Goal: Navigation & Orientation: Find specific page/section

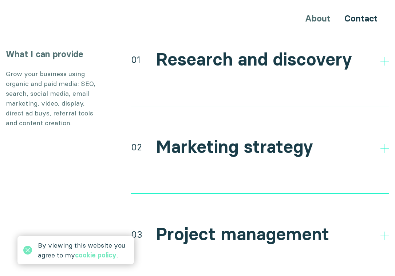
scroll to position [1385, 0]
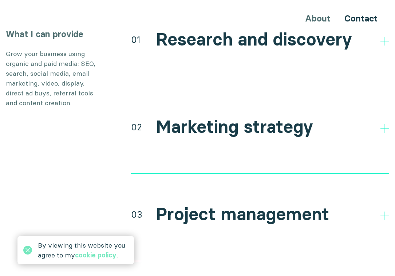
click at [199, 43] on div "01 Research and discovery Direct and indirect competitor research Research your…" at bounding box center [260, 57] width 258 height 58
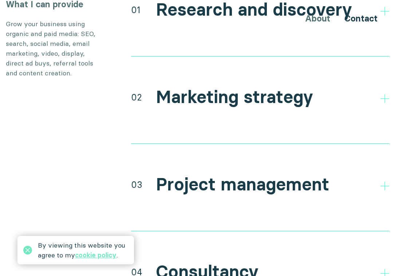
click at [192, 88] on h2 "Marketing strategy" at bounding box center [234, 97] width 157 height 21
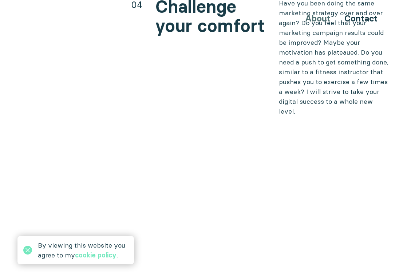
scroll to position [2981, 0]
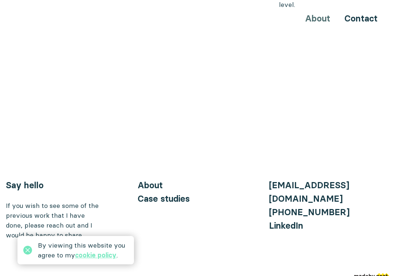
click at [153, 180] on link "About" at bounding box center [150, 185] width 25 height 11
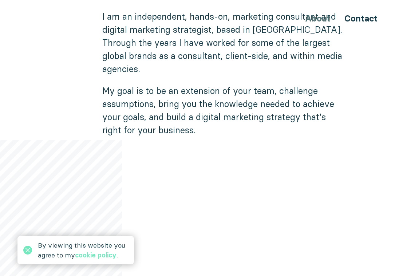
scroll to position [583, 0]
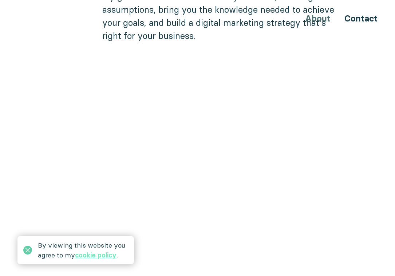
click at [31, 249] on icon at bounding box center [27, 250] width 9 height 9
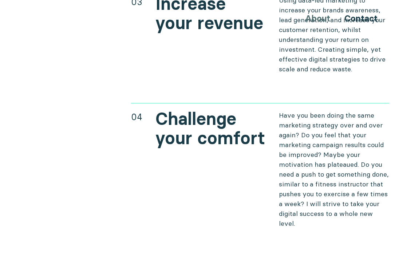
scroll to position [2981, 0]
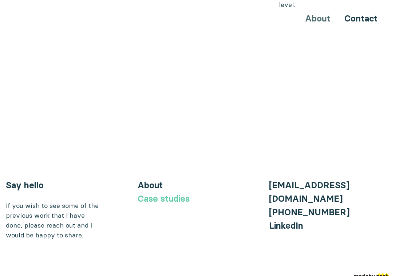
click at [153, 193] on link "Case studies" at bounding box center [164, 198] width 52 height 11
click at [150, 193] on link "Case studies" at bounding box center [164, 198] width 52 height 11
click at [152, 180] on link "About" at bounding box center [150, 185] width 25 height 11
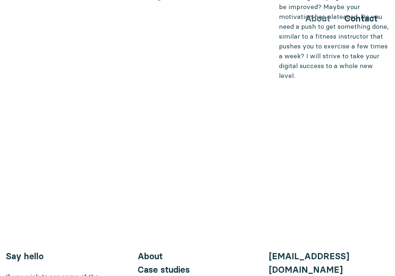
scroll to position [2981, 0]
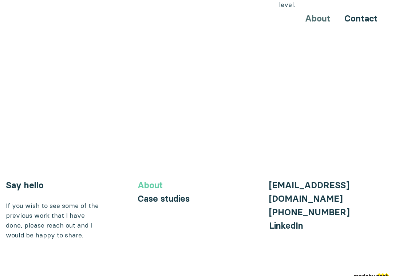
click at [149, 180] on link "About" at bounding box center [150, 185] width 25 height 11
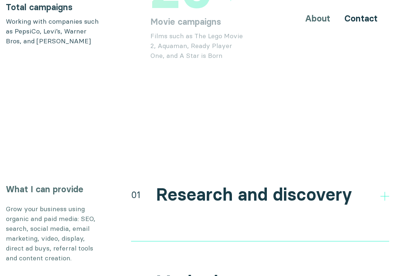
scroll to position [1246, 0]
